Goal: Information Seeking & Learning: Learn about a topic

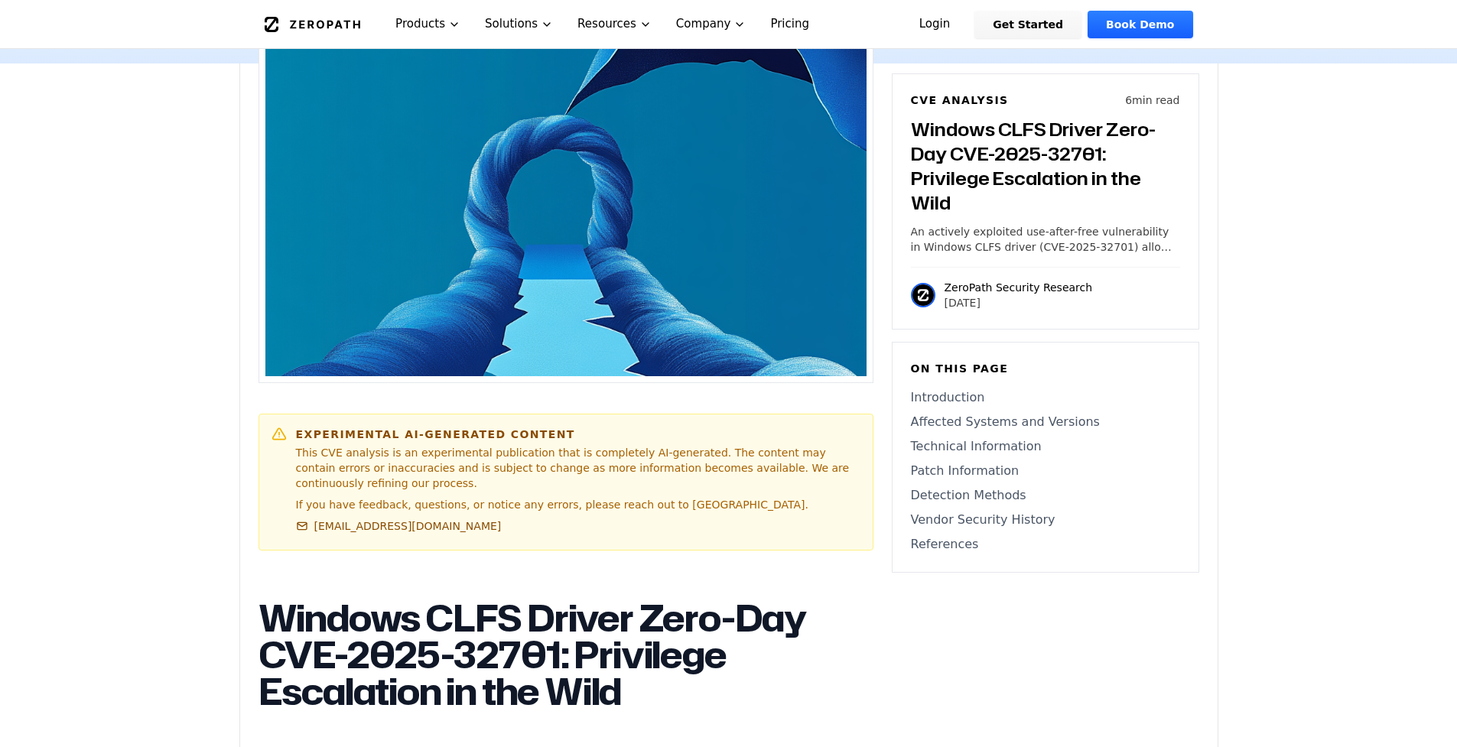
scroll to position [872, 0]
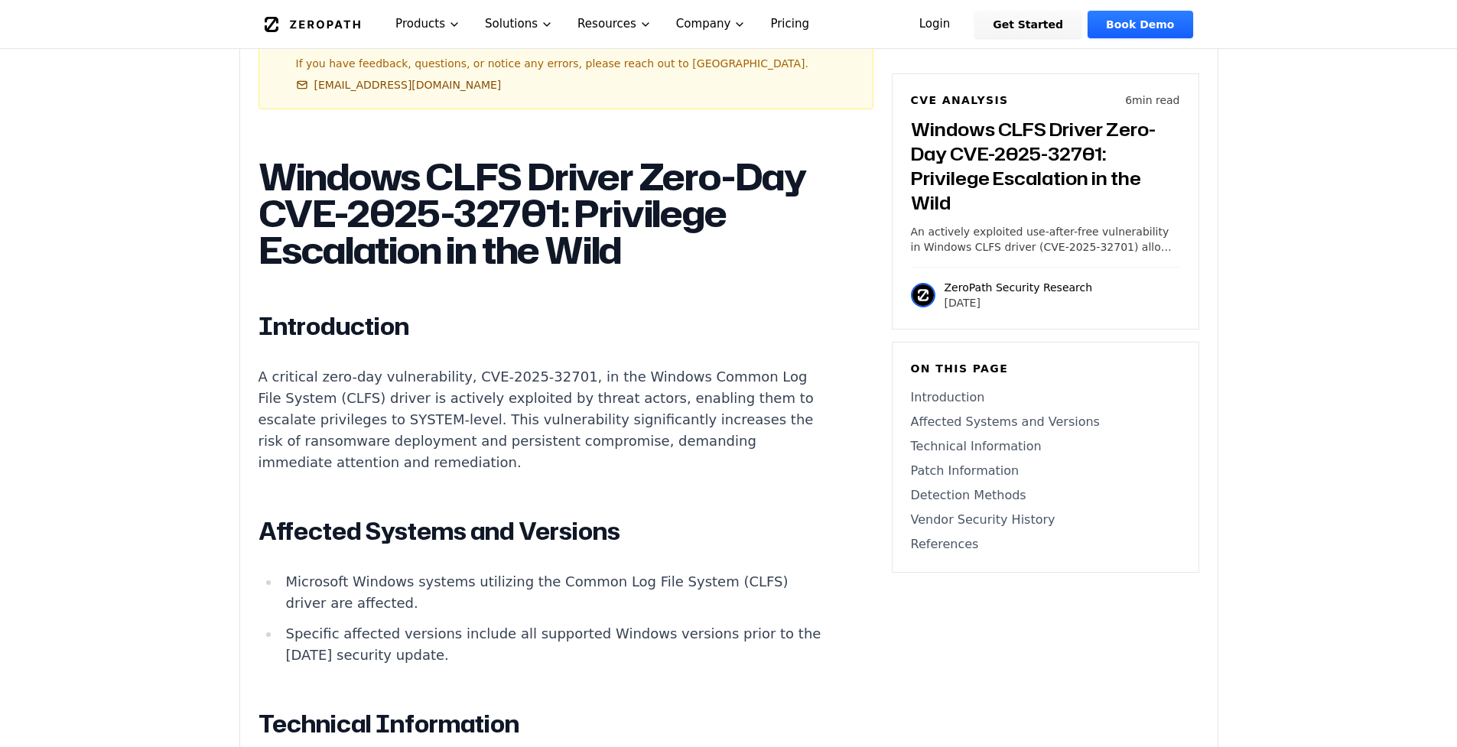
click at [441, 408] on p "A critical zero-day vulnerability, CVE-2025-32701, in the Windows Common Log Fi…" at bounding box center [542, 419] width 569 height 107
drag, startPoint x: 441, startPoint y: 408, endPoint x: 515, endPoint y: 414, distance: 73.6
click at [515, 414] on p "A critical zero-day vulnerability, CVE-2025-32701, in the Windows Common Log Fi…" at bounding box center [542, 419] width 569 height 107
click at [528, 414] on p "A critical zero-day vulnerability, CVE-2025-32701, in the Windows Common Log Fi…" at bounding box center [542, 419] width 569 height 107
drag, startPoint x: 528, startPoint y: 414, endPoint x: 469, endPoint y: 418, distance: 59.0
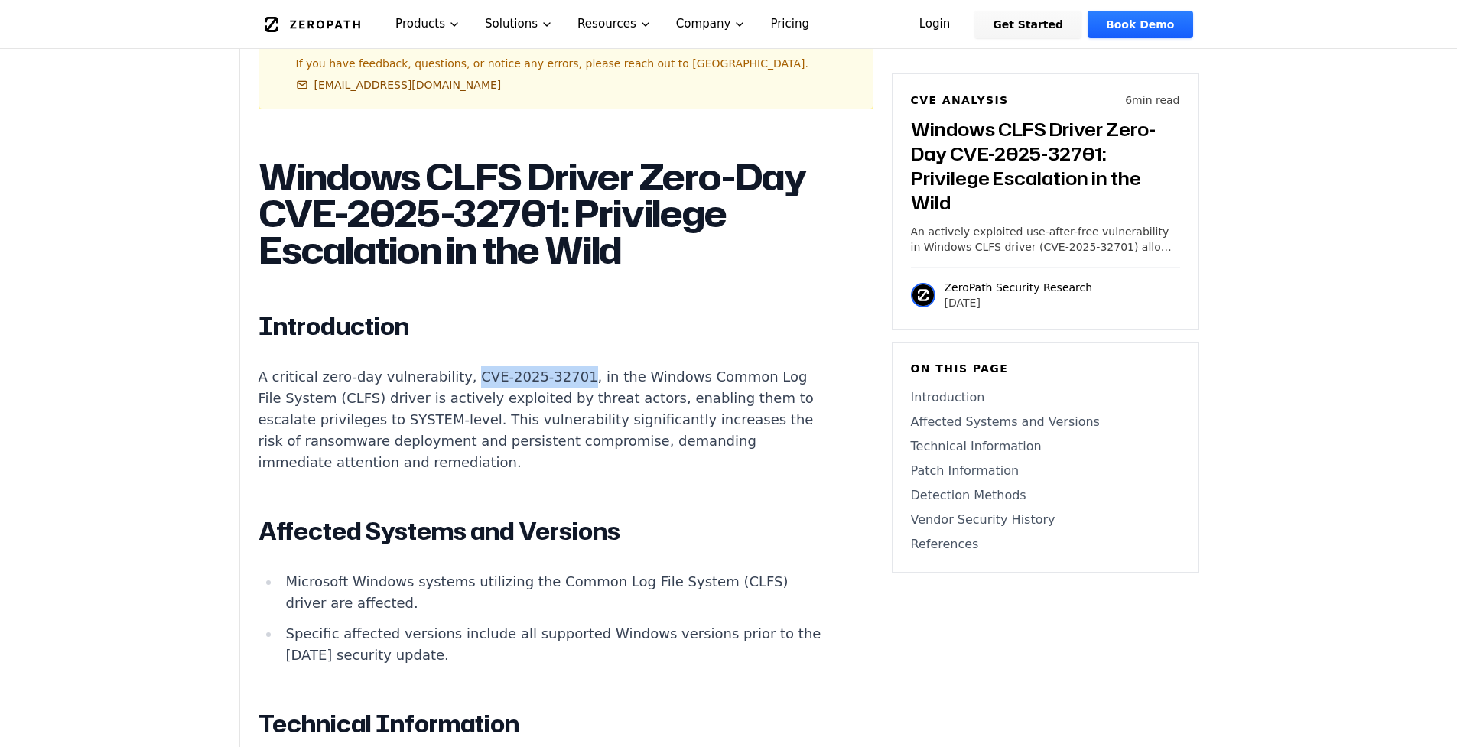
click at [469, 418] on p "A critical zero-day vulnerability, CVE-2025-32701, in the Windows Common Log Fi…" at bounding box center [542, 419] width 569 height 107
click at [471, 187] on h1 "Windows CLFS Driver Zero-Day CVE-2025-32701: Privilege Escalation in the Wild" at bounding box center [542, 213] width 569 height 110
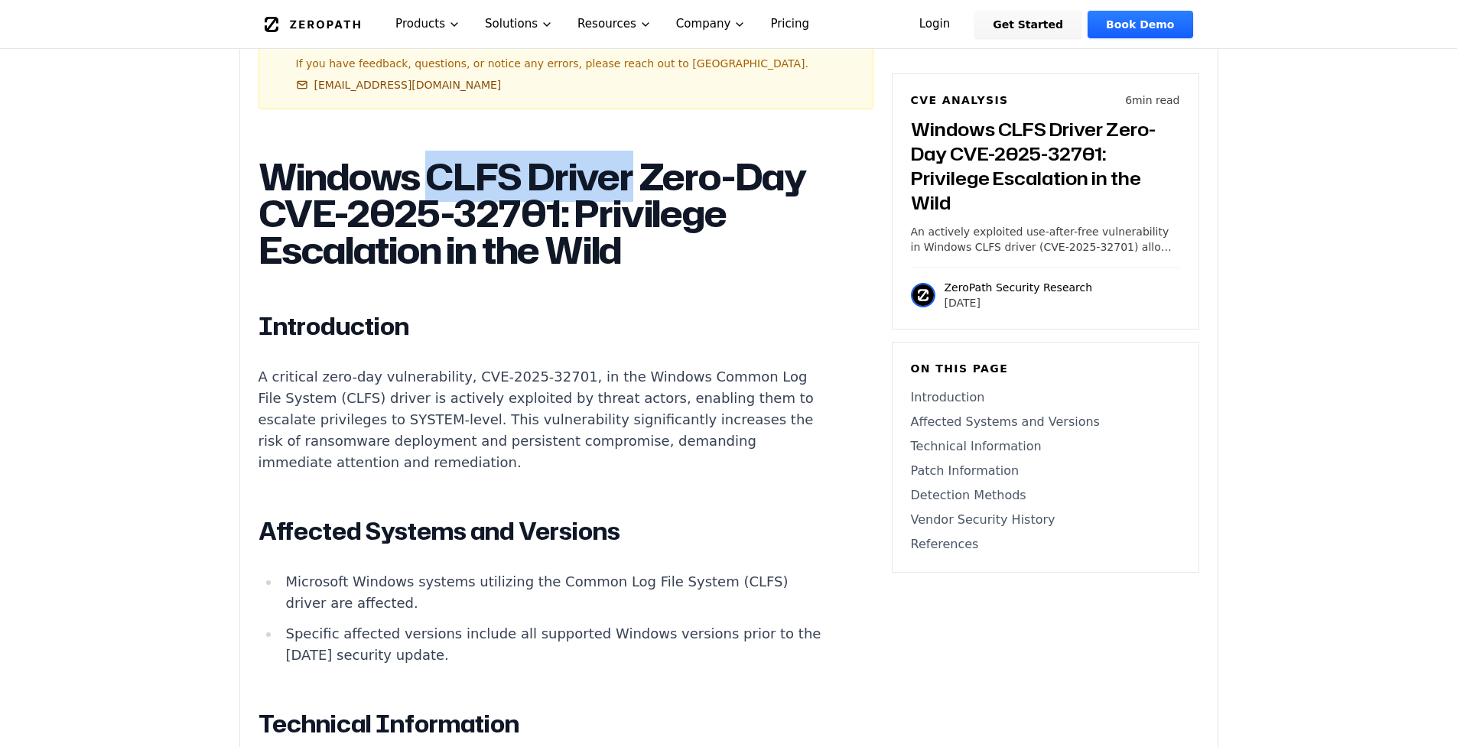
drag, startPoint x: 471, startPoint y: 187, endPoint x: 601, endPoint y: 179, distance: 130.2
click at [601, 179] on h1 "Windows CLFS Driver Zero-Day CVE-2025-32701: Privilege Escalation in the Wild" at bounding box center [542, 213] width 569 height 110
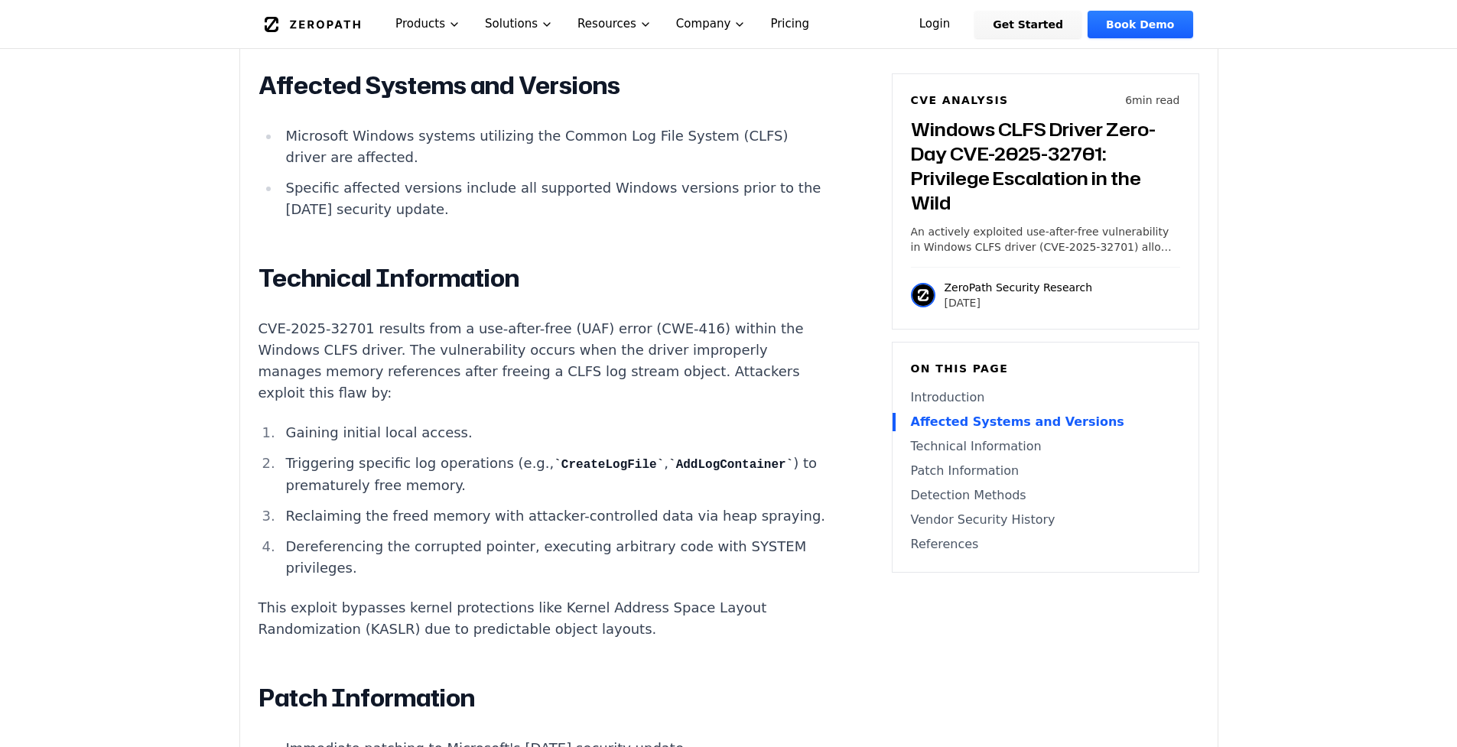
scroll to position [1319, 0]
click at [304, 442] on li "Gaining initial local access." at bounding box center [554, 431] width 548 height 21
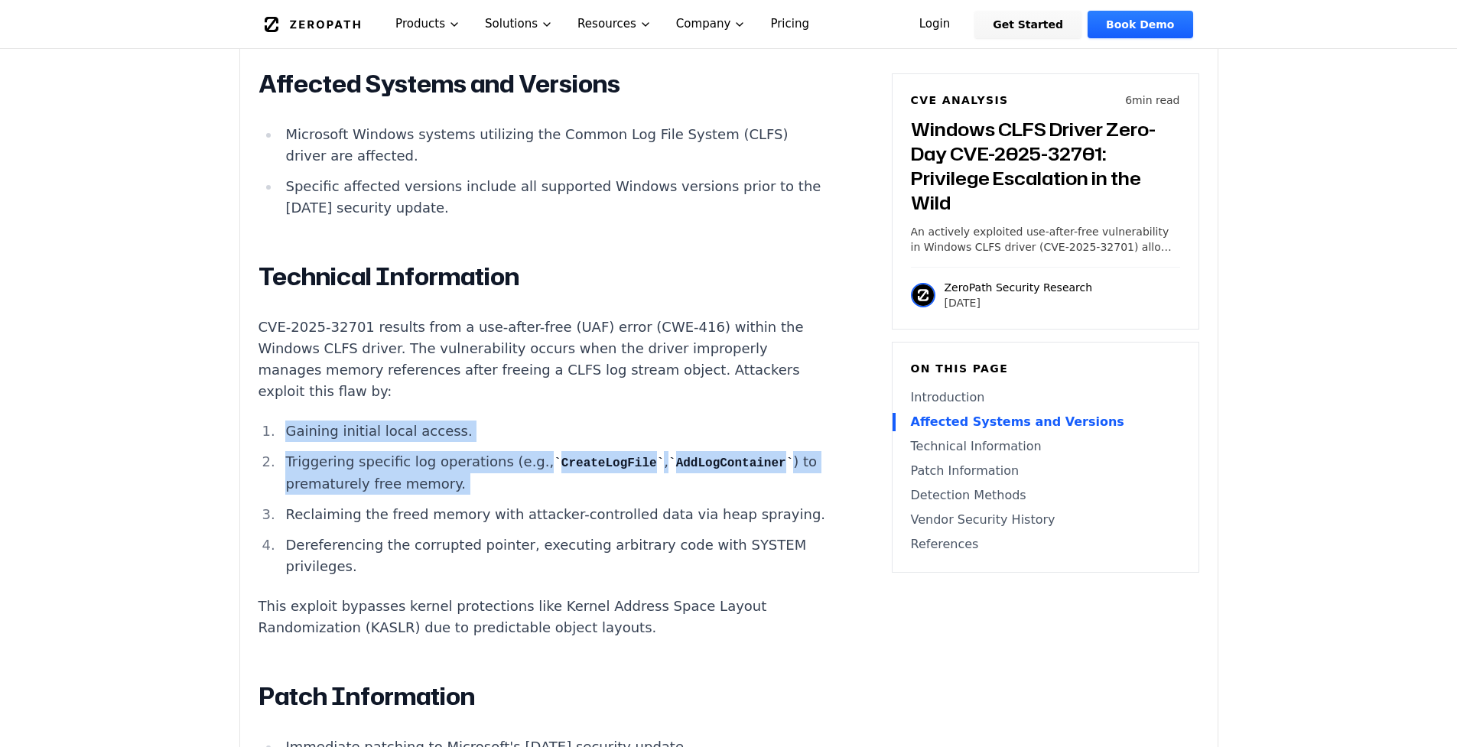
drag, startPoint x: 304, startPoint y: 466, endPoint x: 616, endPoint y: 517, distance: 316.1
click at [616, 517] on ol "Gaining initial local access. Triggering specific log operations (e.g., CreateL…" at bounding box center [542, 499] width 569 height 157
click at [616, 495] on li "Triggering specific log operations (e.g., CreateLogFile , AddLogContainer ) to …" at bounding box center [554, 473] width 548 height 44
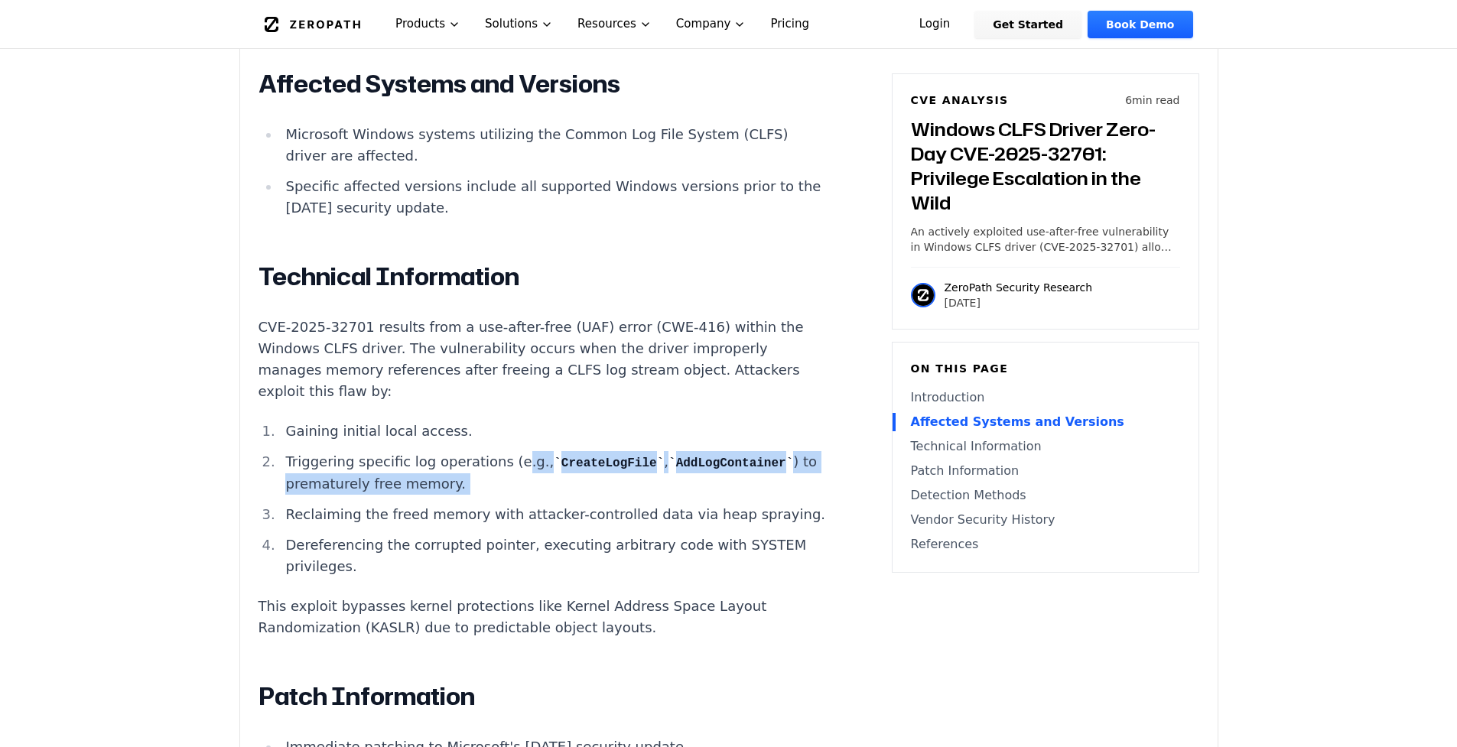
drag, startPoint x: 616, startPoint y: 517, endPoint x: 505, endPoint y: 502, distance: 112.7
click at [505, 495] on li "Triggering specific log operations (e.g., CreateLogFile , AddLogContainer ) to …" at bounding box center [554, 473] width 548 height 44
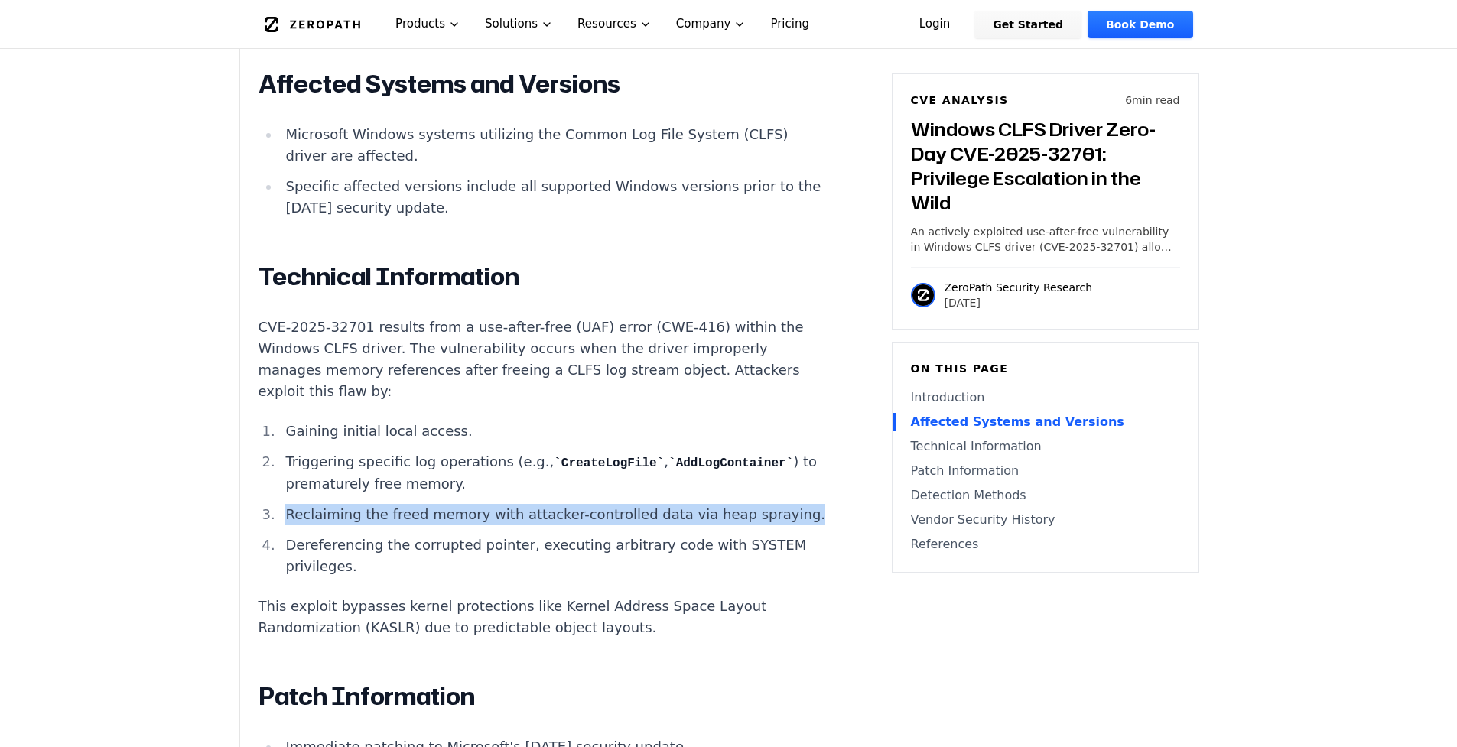
drag, startPoint x: 463, startPoint y: 571, endPoint x: 479, endPoint y: 539, distance: 35.9
click at [479, 539] on ol "Gaining initial local access. Triggering specific log operations (e.g., CreateL…" at bounding box center [542, 499] width 569 height 157
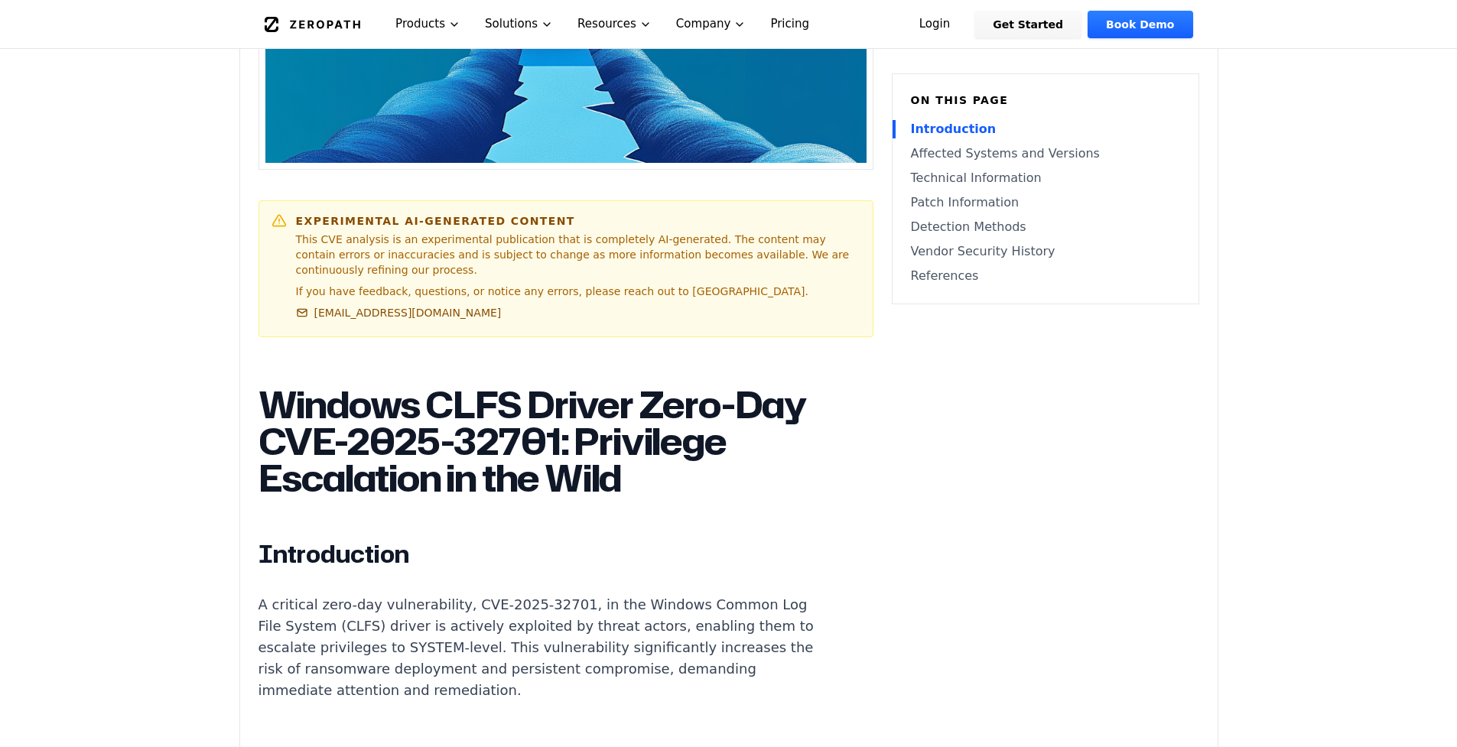
scroll to position [642, 0]
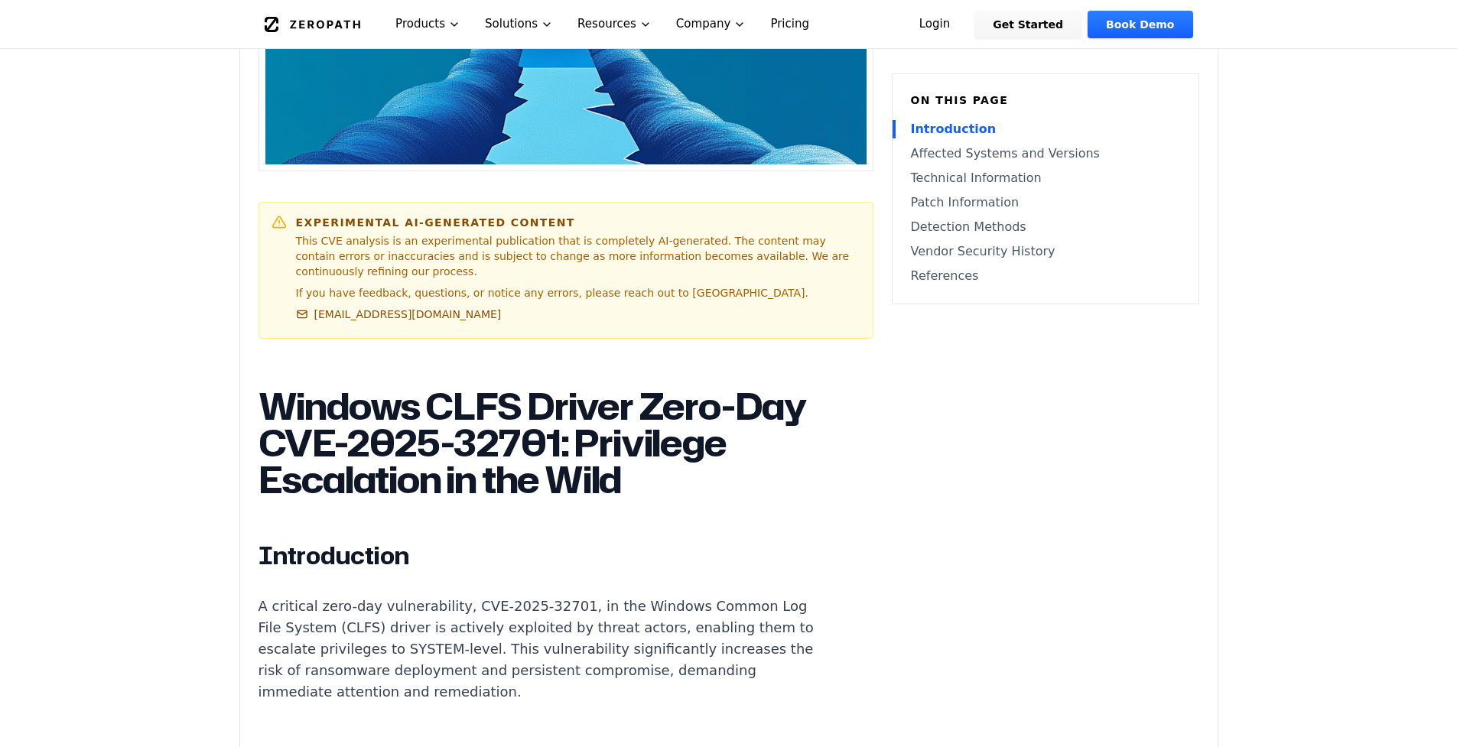
drag, startPoint x: 578, startPoint y: 458, endPoint x: 591, endPoint y: 451, distance: 14.7
click at [590, 451] on h1 "Windows CLFS Driver Zero-Day CVE-2025-32701: Privilege Escalation in the Wild" at bounding box center [542, 443] width 569 height 110
click at [591, 451] on h1 "Windows CLFS Driver Zero-Day CVE-2025-32701: Privilege Escalation in the Wild" at bounding box center [542, 443] width 569 height 110
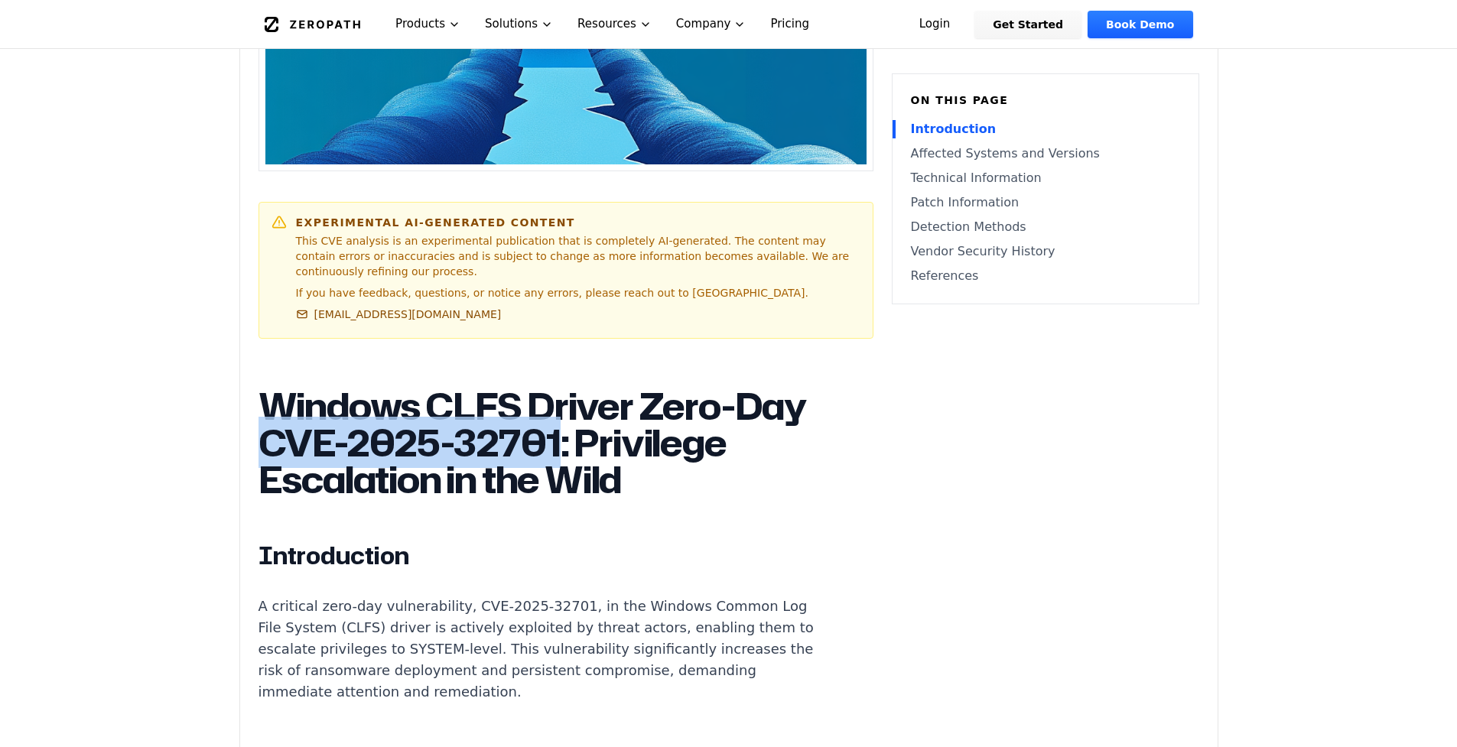
drag, startPoint x: 591, startPoint y: 451, endPoint x: 380, endPoint y: 449, distance: 211.1
click at [380, 449] on h1 "Windows CLFS Driver Zero-Day CVE-2025-32701: Privilege Escalation in the Wild" at bounding box center [542, 443] width 569 height 110
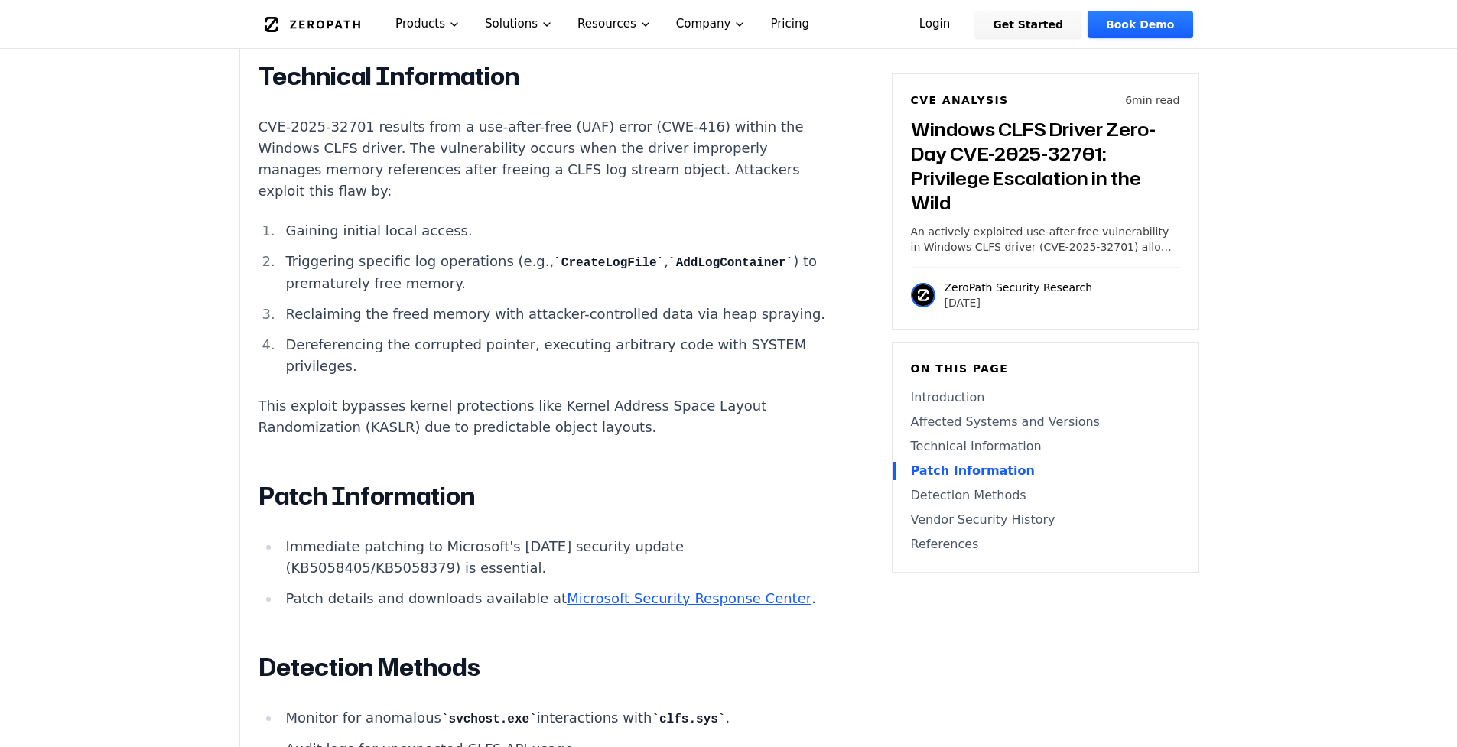
scroll to position [1514, 0]
